Goal: Task Accomplishment & Management: Use online tool/utility

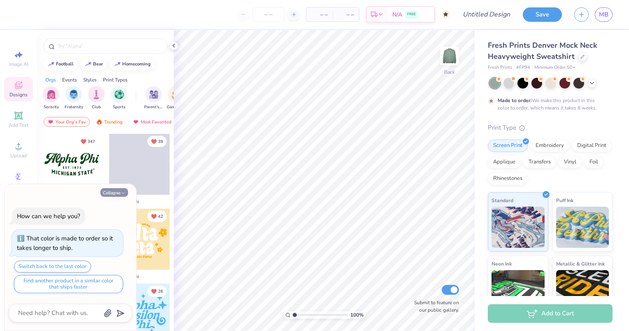
click at [123, 193] on icon "button" at bounding box center [123, 192] width 5 height 5
type textarea "x"
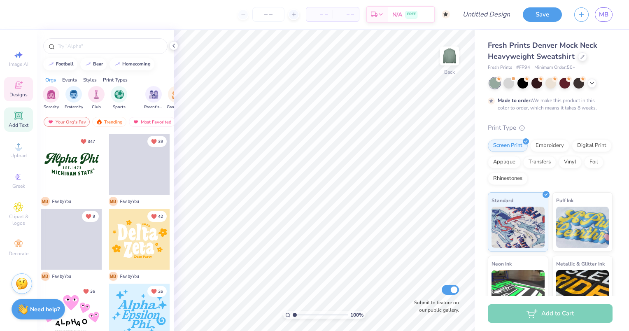
click at [16, 120] on icon at bounding box center [19, 116] width 10 height 10
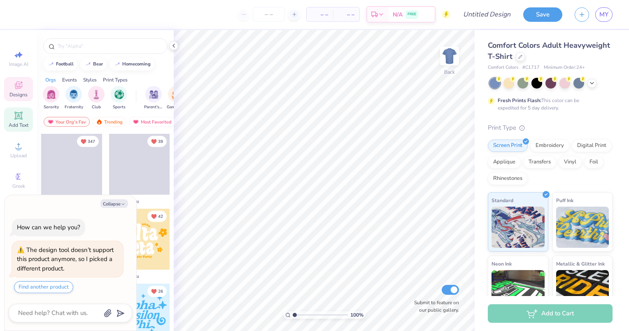
click at [19, 118] on icon at bounding box center [18, 115] width 8 height 8
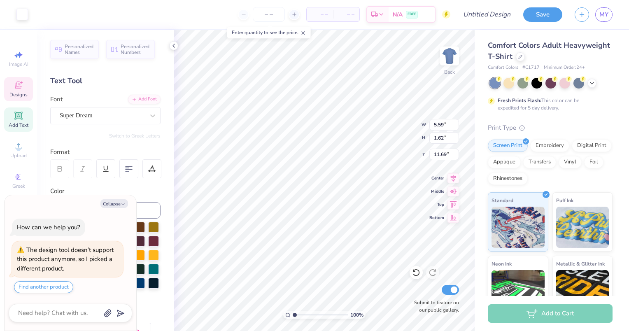
click at [17, 88] on icon at bounding box center [18, 84] width 7 height 7
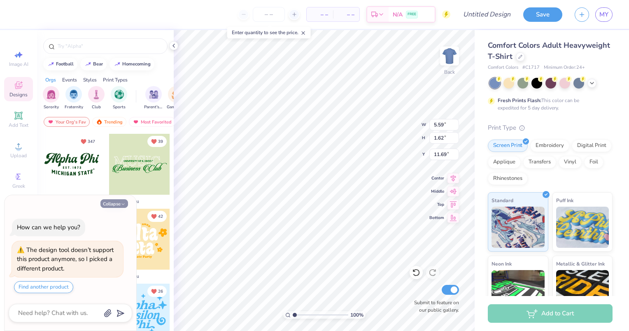
click at [118, 205] on button "Collapse" at bounding box center [114, 203] width 28 height 9
type textarea "x"
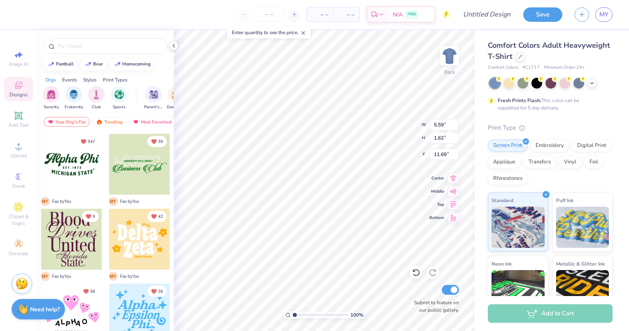
click at [135, 165] on div at bounding box center [139, 164] width 61 height 61
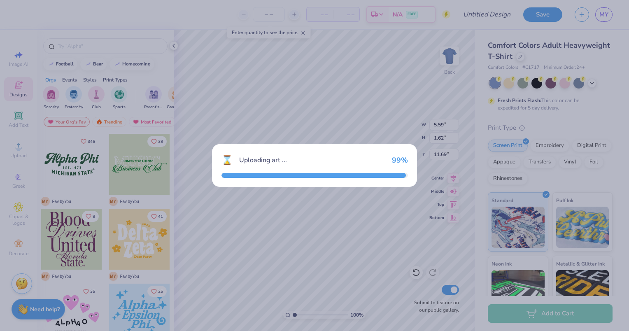
type input "10.59"
type input "3.65"
type input "3.00"
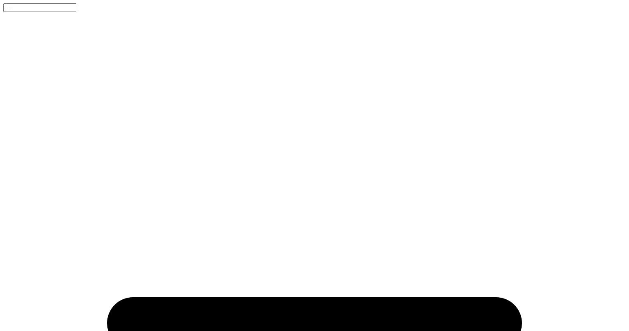
type textarea "x"
type input "Lotus"
type textarea "x"
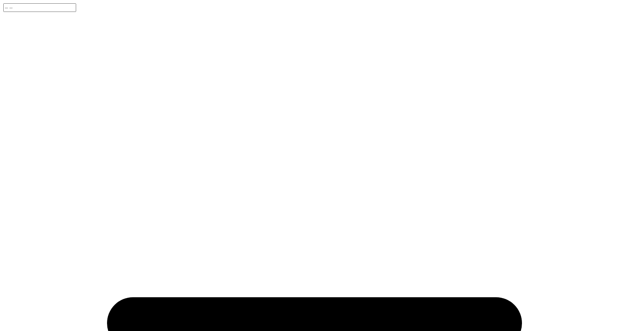
scroll to position [0, 421]
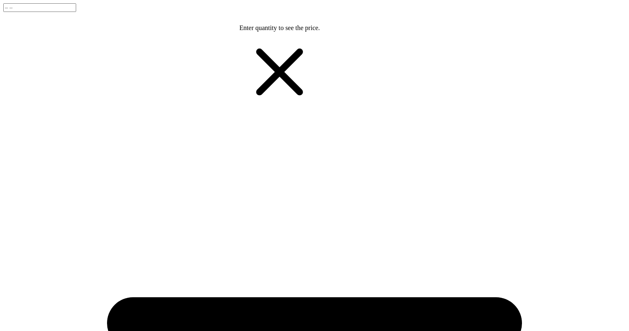
scroll to position [1751, 0]
type input "7.98"
type input "2.16"
type input "18.92"
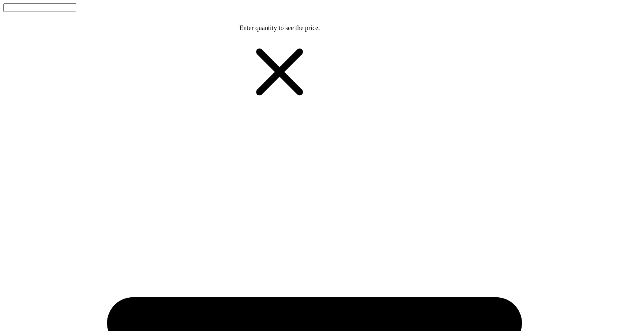
scroll to position [7, 1]
type textarea "T"
type textarea "Lotus Yoga"
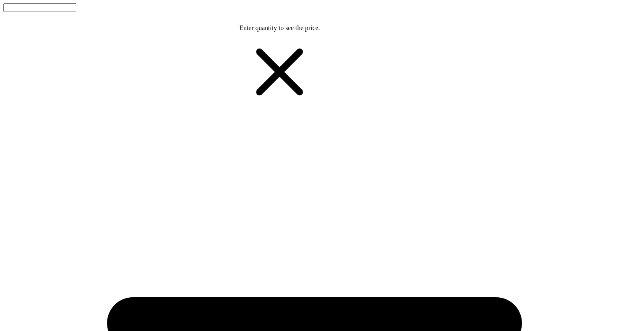
type input "8.49"
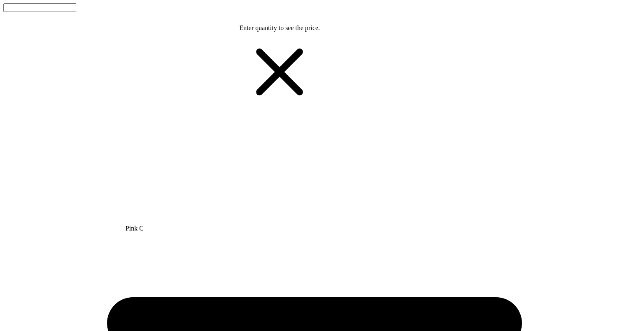
type input "2.46"
type input "19.02"
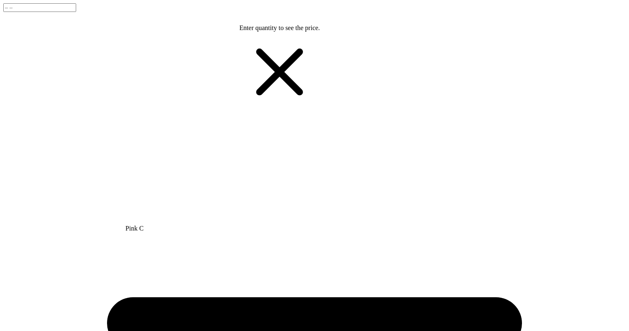
type textarea "Lotus Yoga"
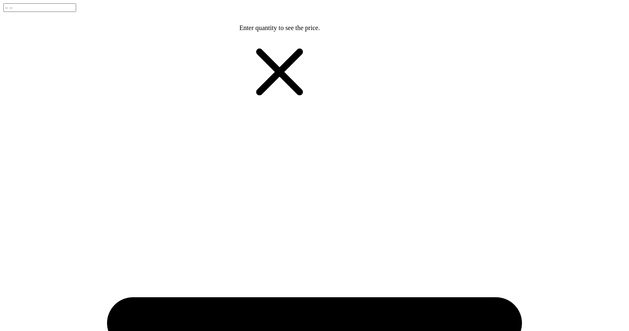
select select "4"
type textarea "L"
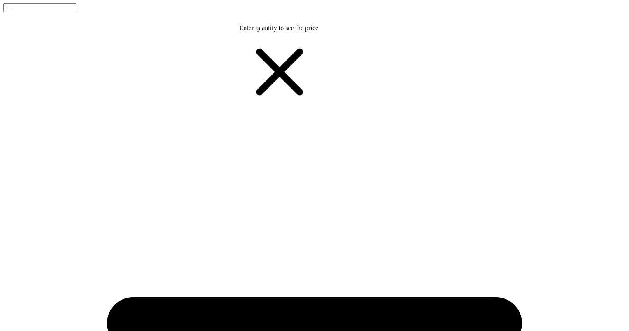
type textarea "Tiger with Lotus Flower"
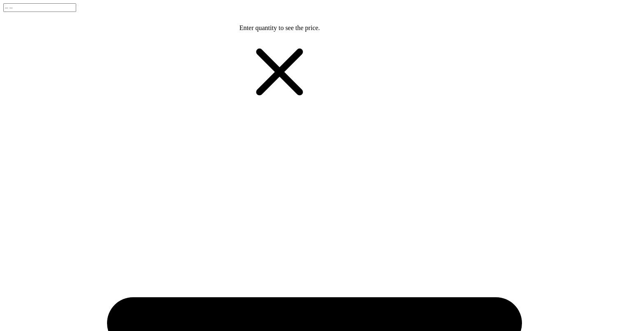
type textarea "make the tiger full body with lotus accenting it"
